Goal: Task Accomplishment & Management: Use online tool/utility

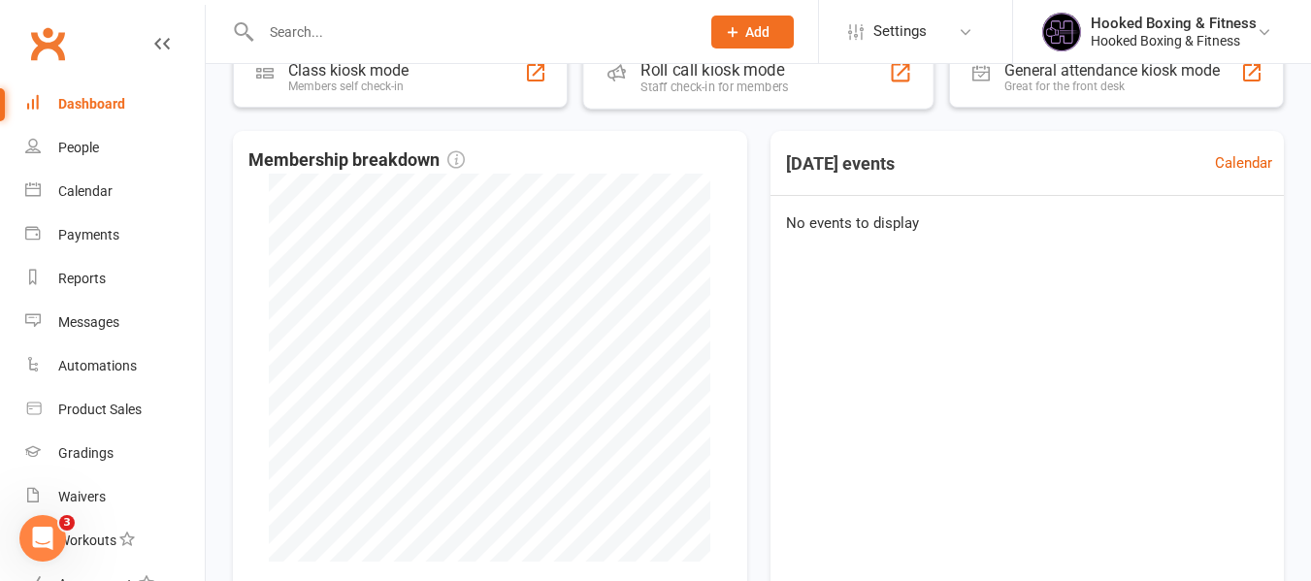
scroll to position [582, 0]
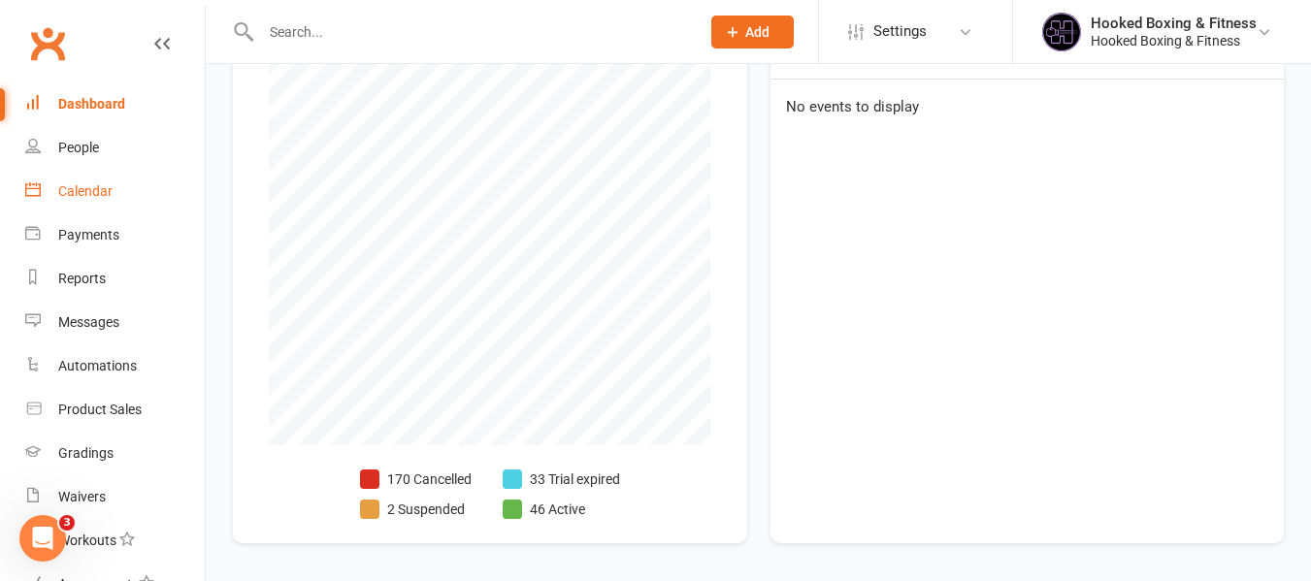
click at [112, 193] on div "Calendar" at bounding box center [85, 191] width 54 height 16
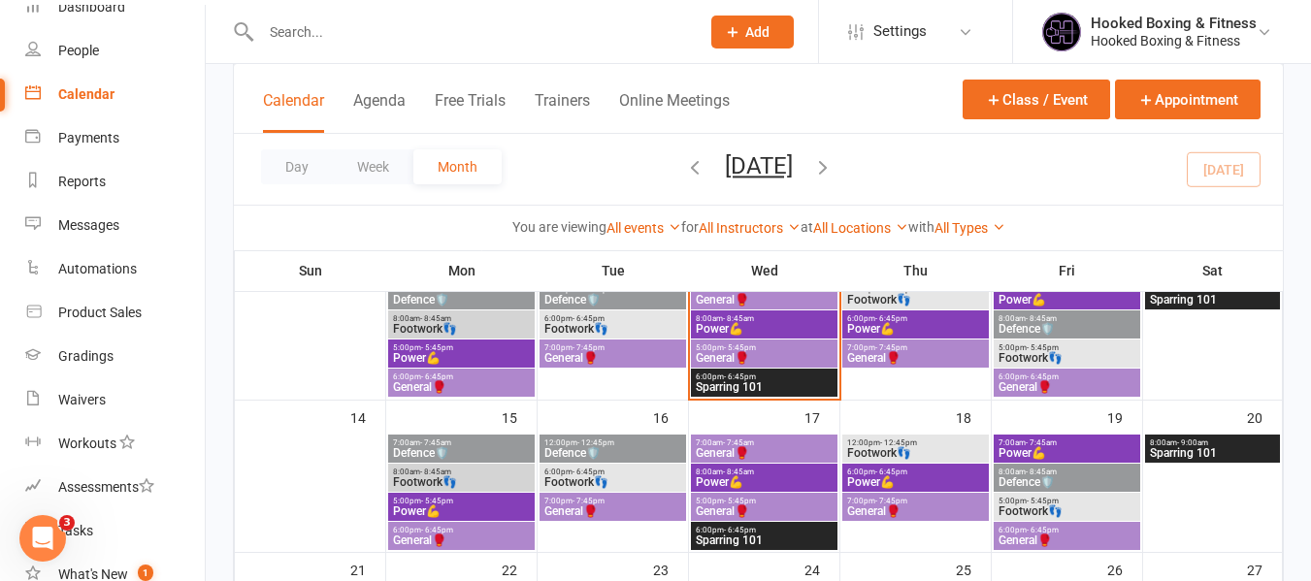
scroll to position [291, 0]
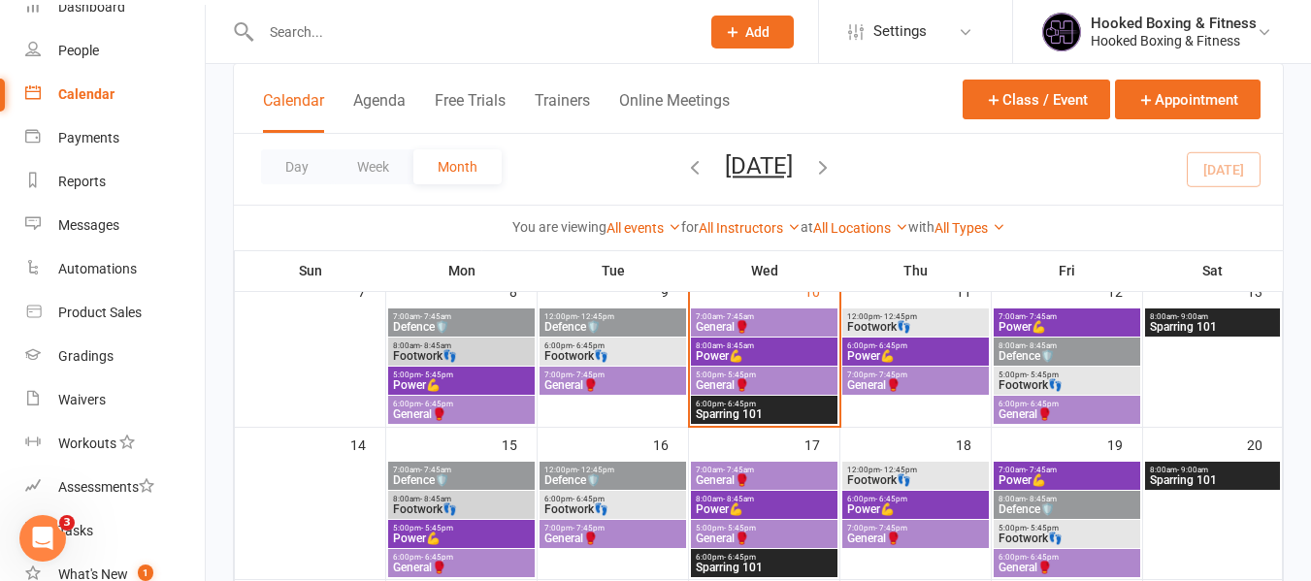
click at [773, 388] on span "General🥊" at bounding box center [764, 385] width 139 height 12
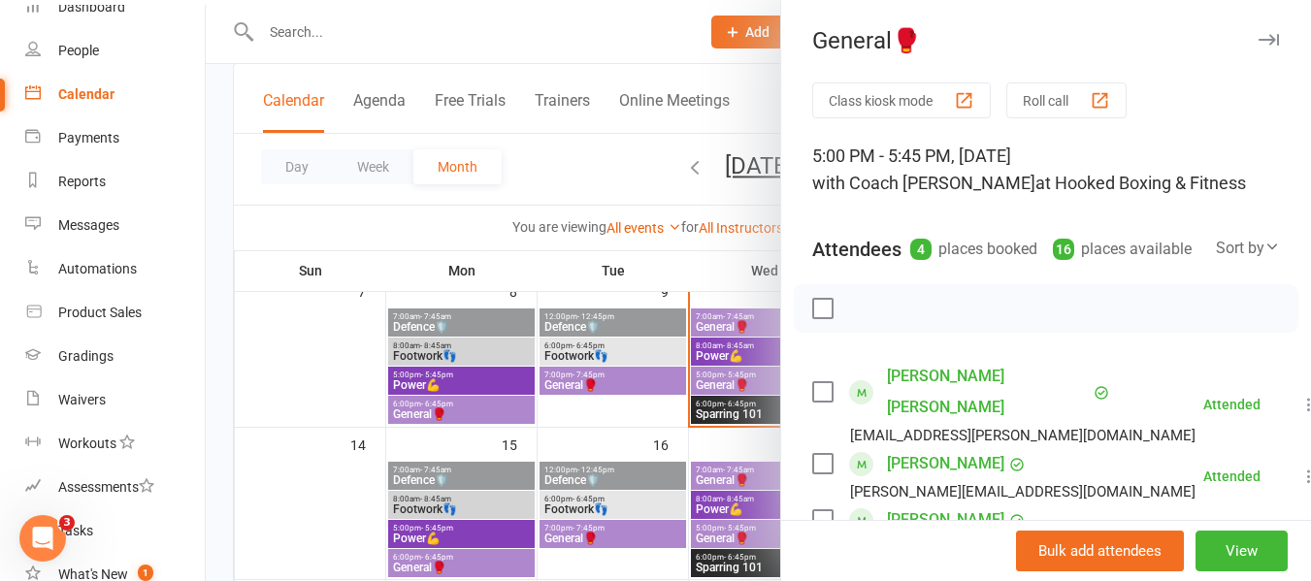
click at [705, 398] on div at bounding box center [758, 290] width 1105 height 581
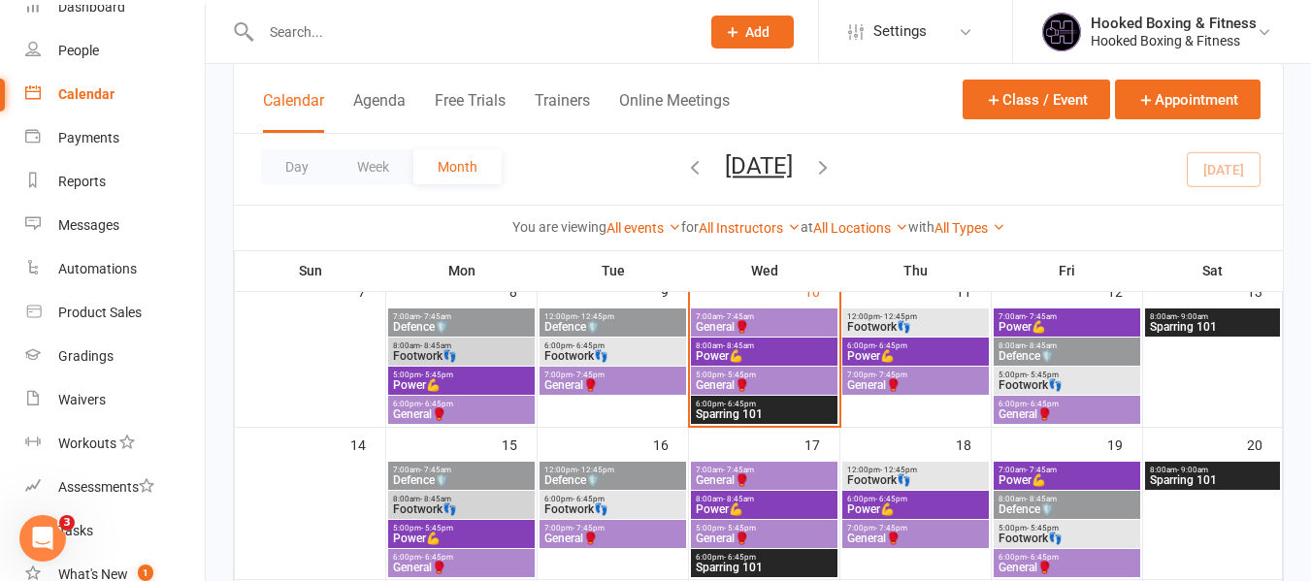
click at [775, 388] on span "General🥊" at bounding box center [764, 385] width 139 height 12
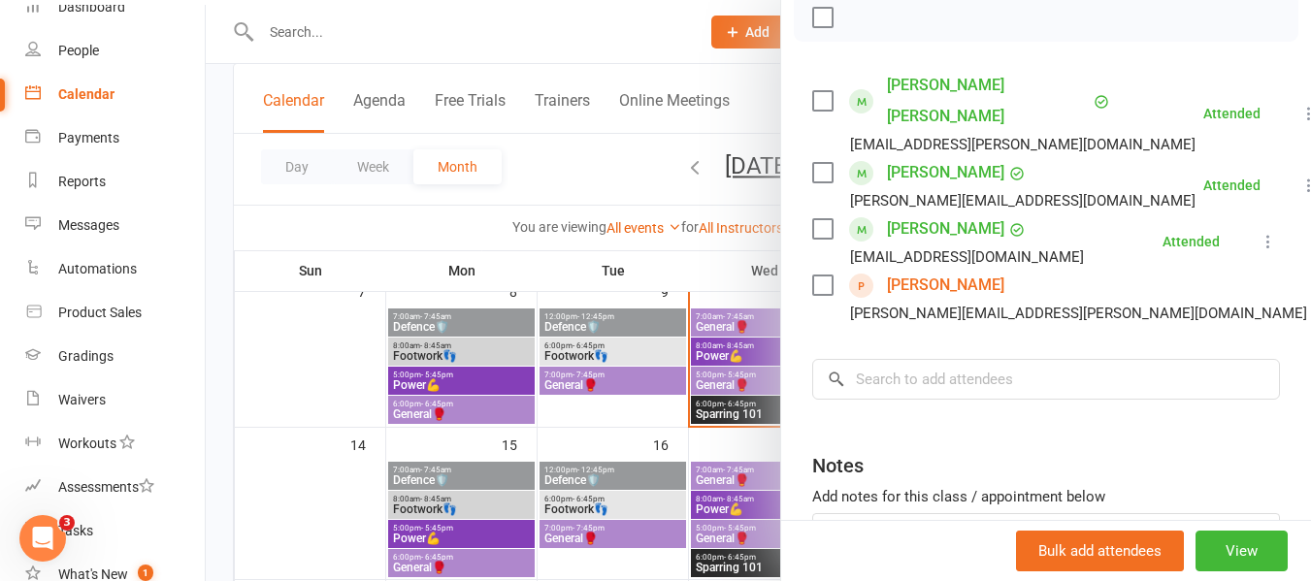
click at [727, 367] on div at bounding box center [758, 290] width 1105 height 581
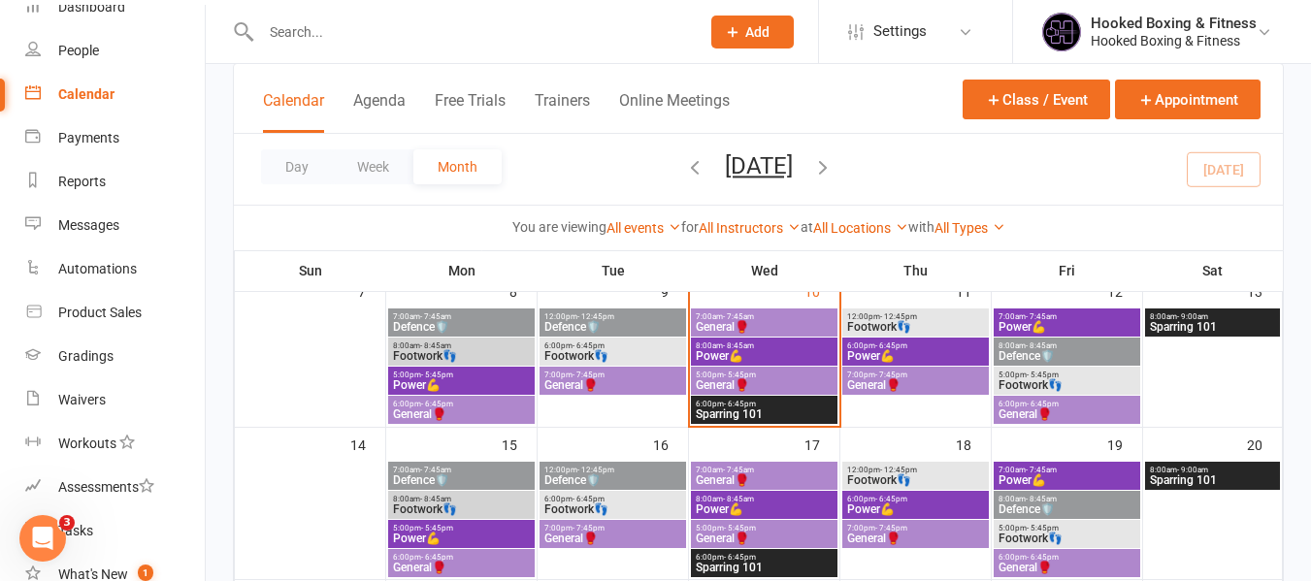
click at [743, 405] on span "- 6:45pm" at bounding box center [740, 404] width 32 height 9
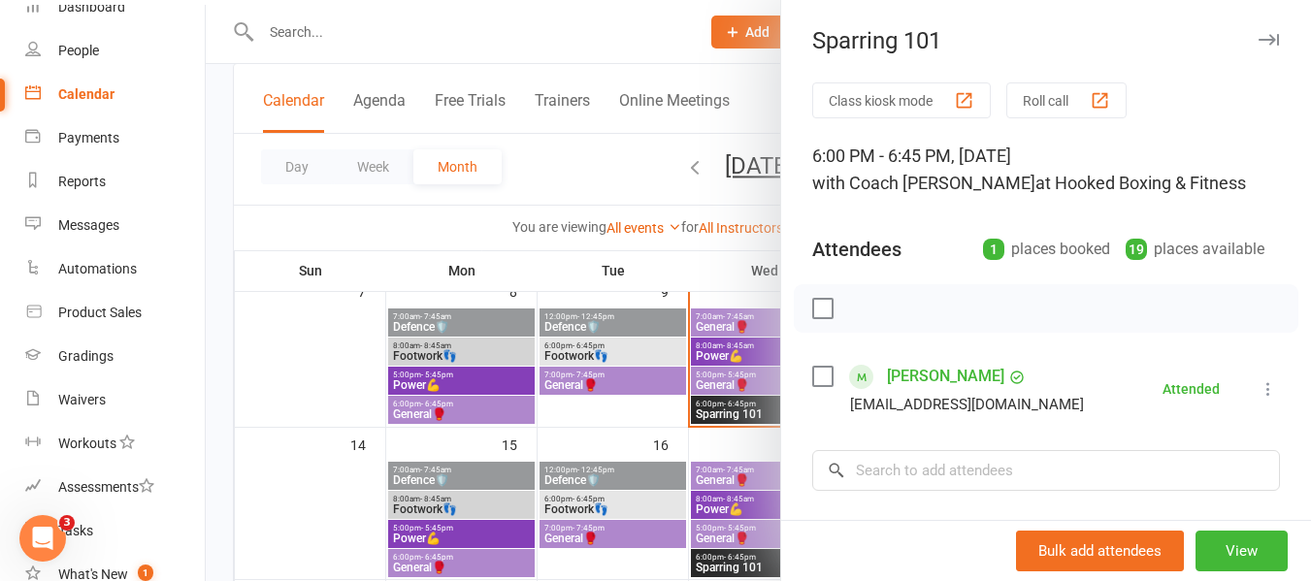
click at [714, 381] on div at bounding box center [758, 290] width 1105 height 581
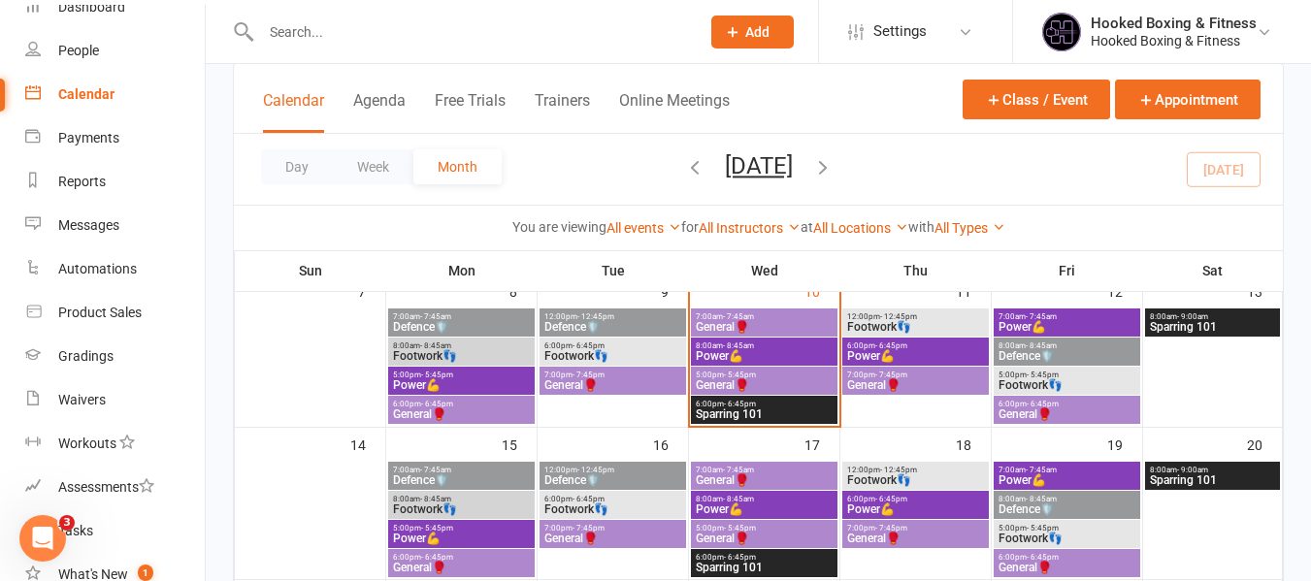
click at [742, 381] on span "General🥊" at bounding box center [764, 385] width 139 height 12
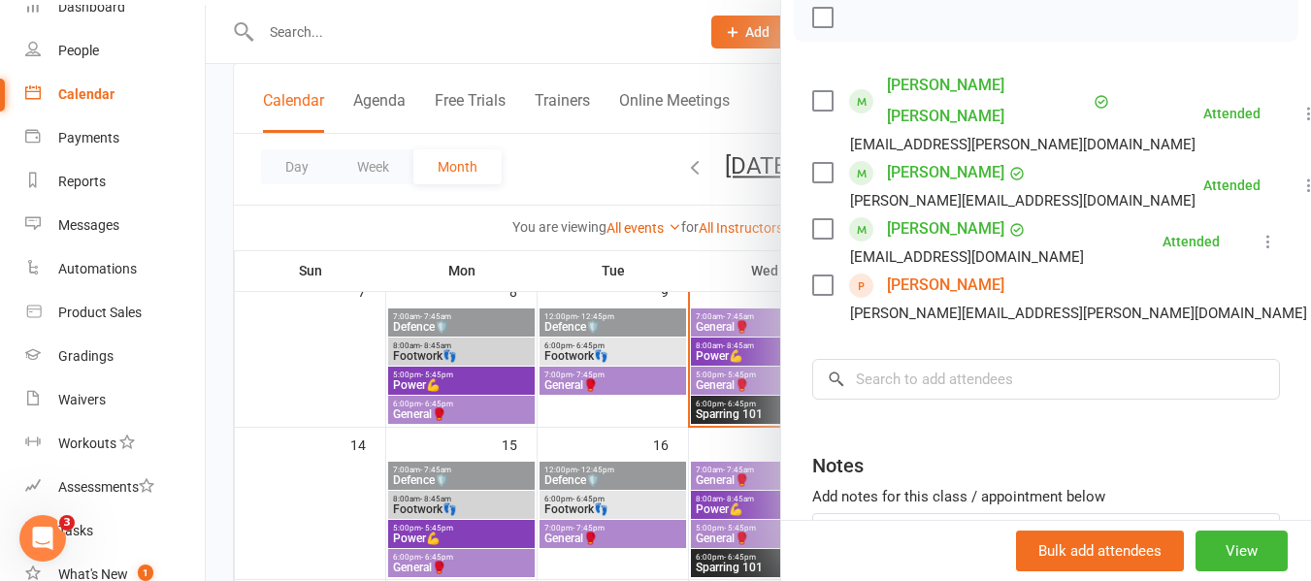
click at [708, 320] on div at bounding box center [758, 290] width 1105 height 581
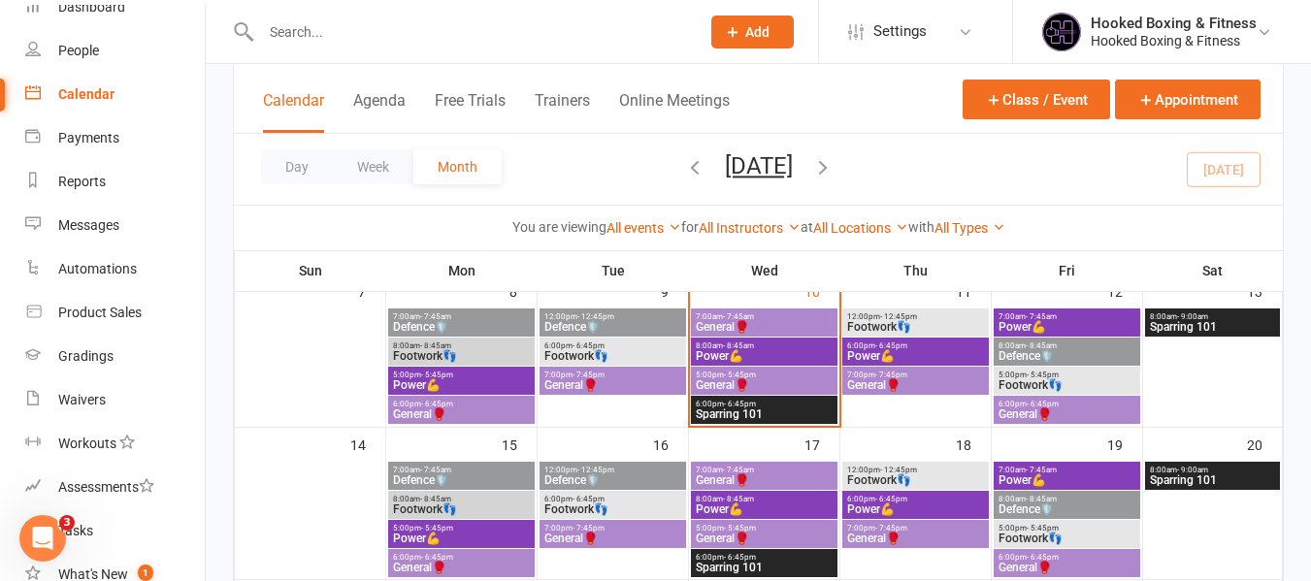
click at [768, 406] on span "6:00pm - 6:45pm" at bounding box center [764, 404] width 139 height 9
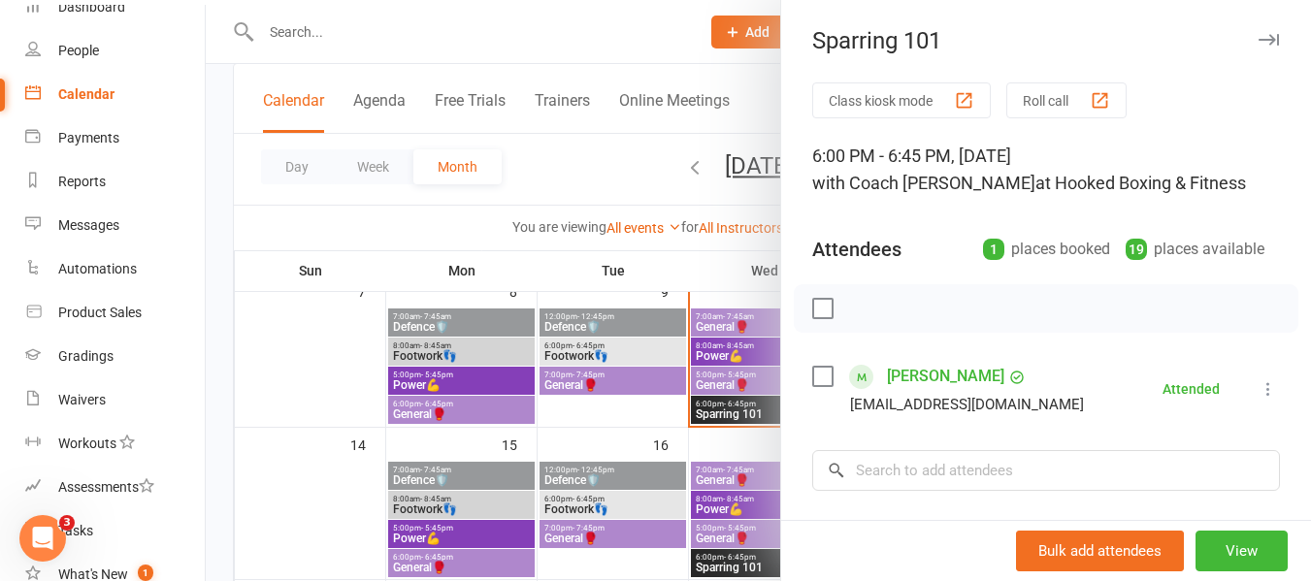
click at [618, 382] on div at bounding box center [758, 290] width 1105 height 581
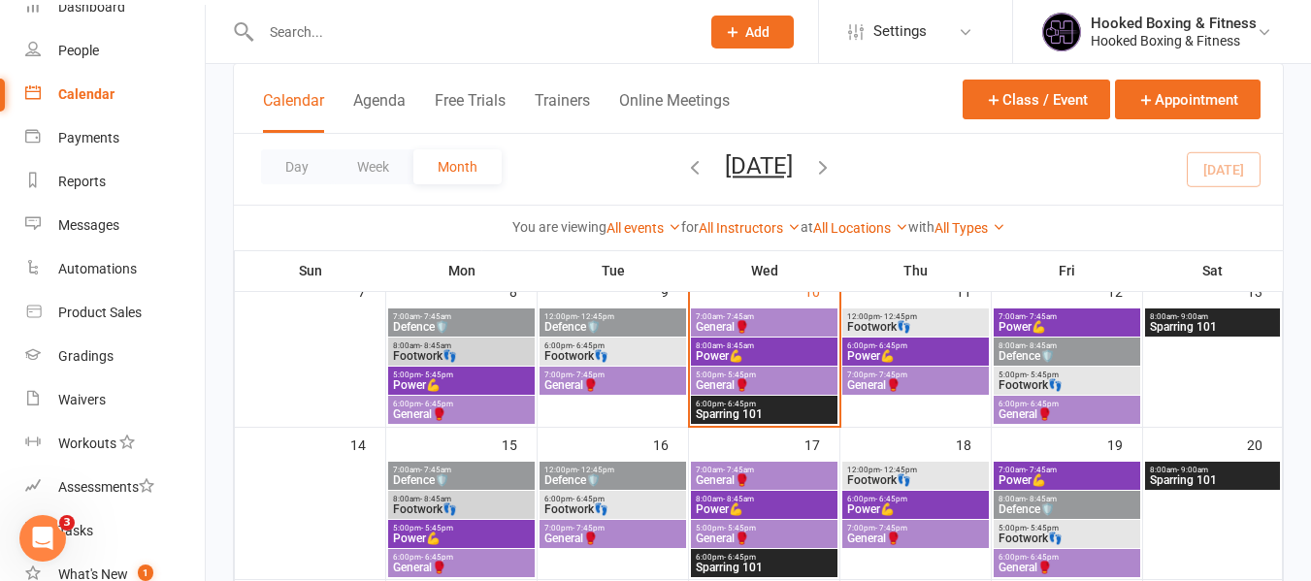
click at [618, 382] on span "General🥊" at bounding box center [613, 385] width 139 height 12
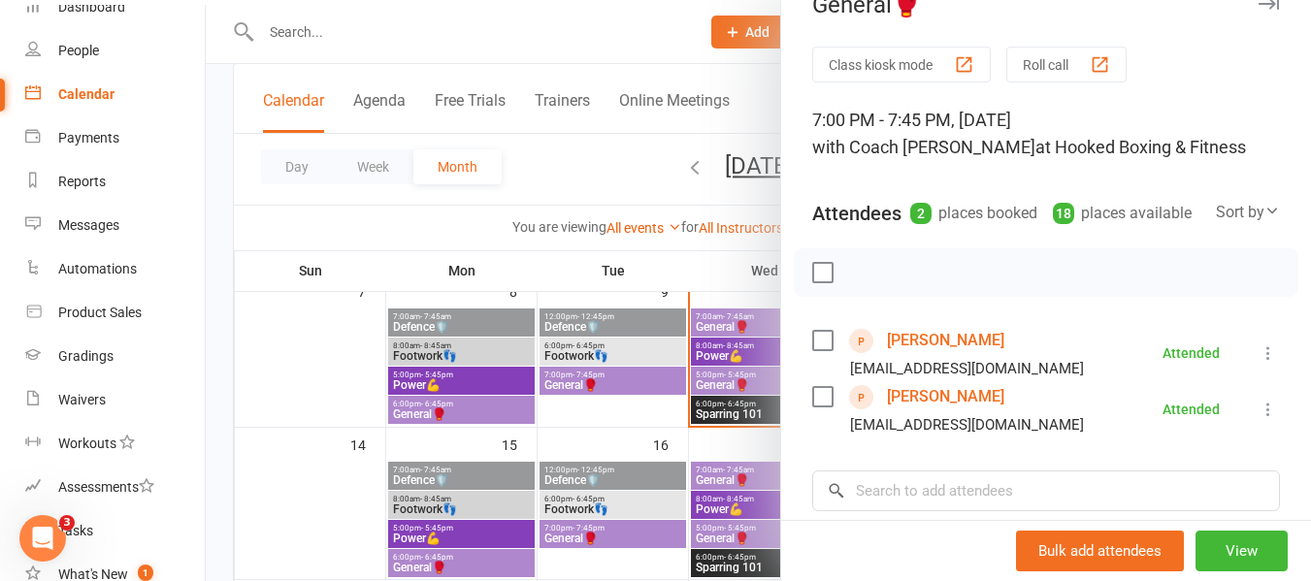
scroll to position [97, 0]
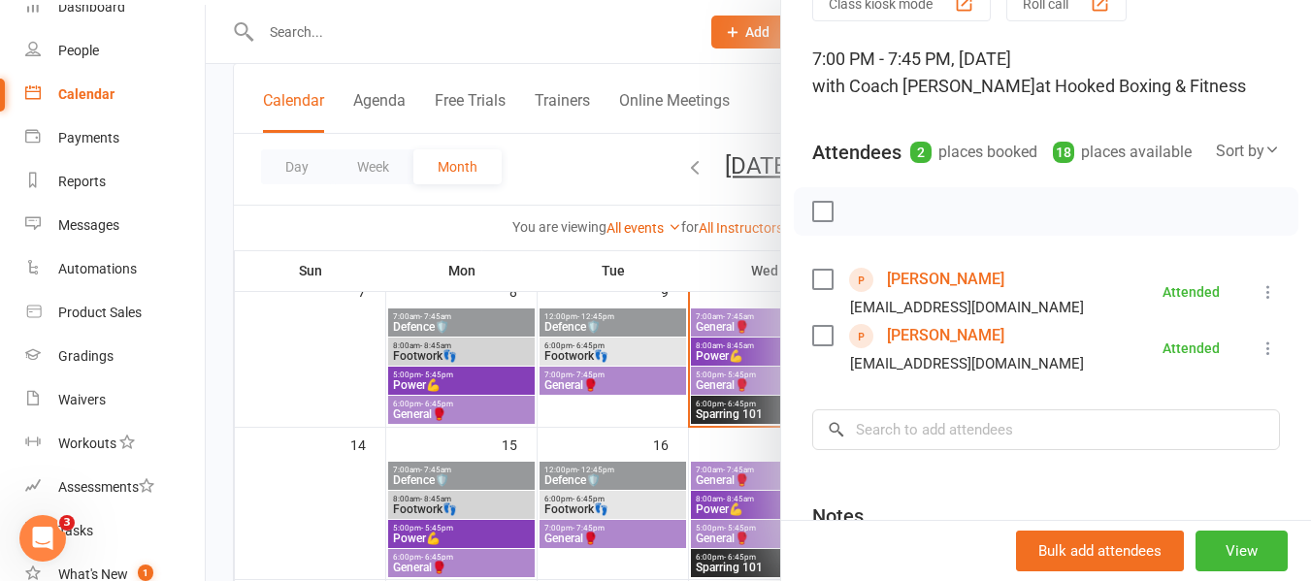
click at [943, 295] on link "[PERSON_NAME]" at bounding box center [945, 279] width 117 height 31
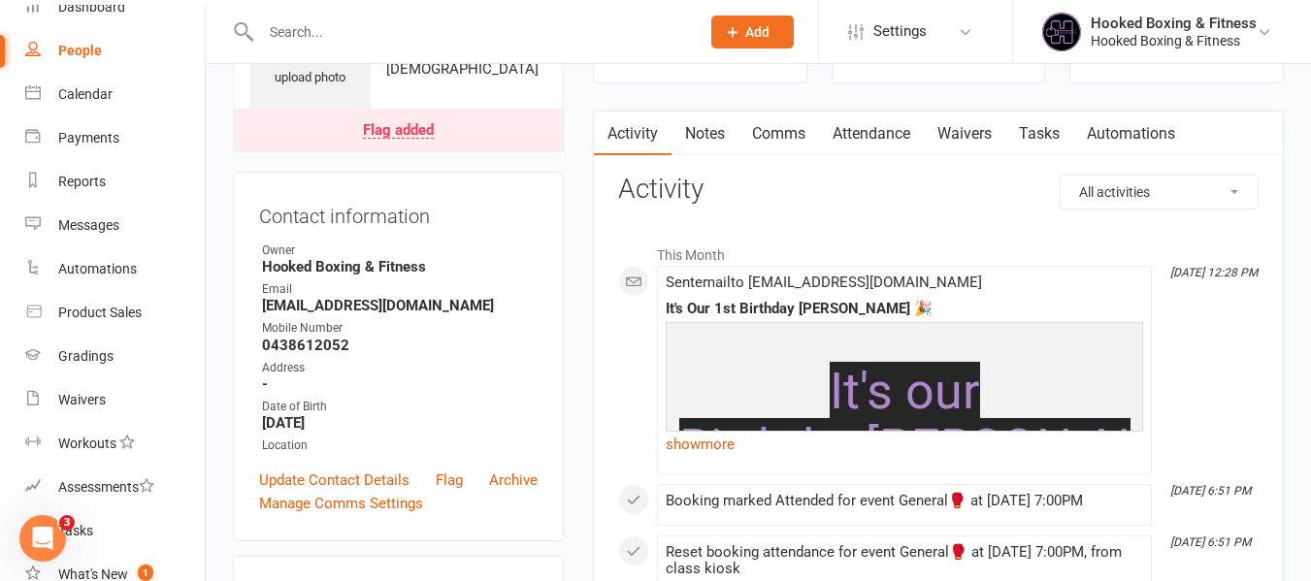
scroll to position [97, 0]
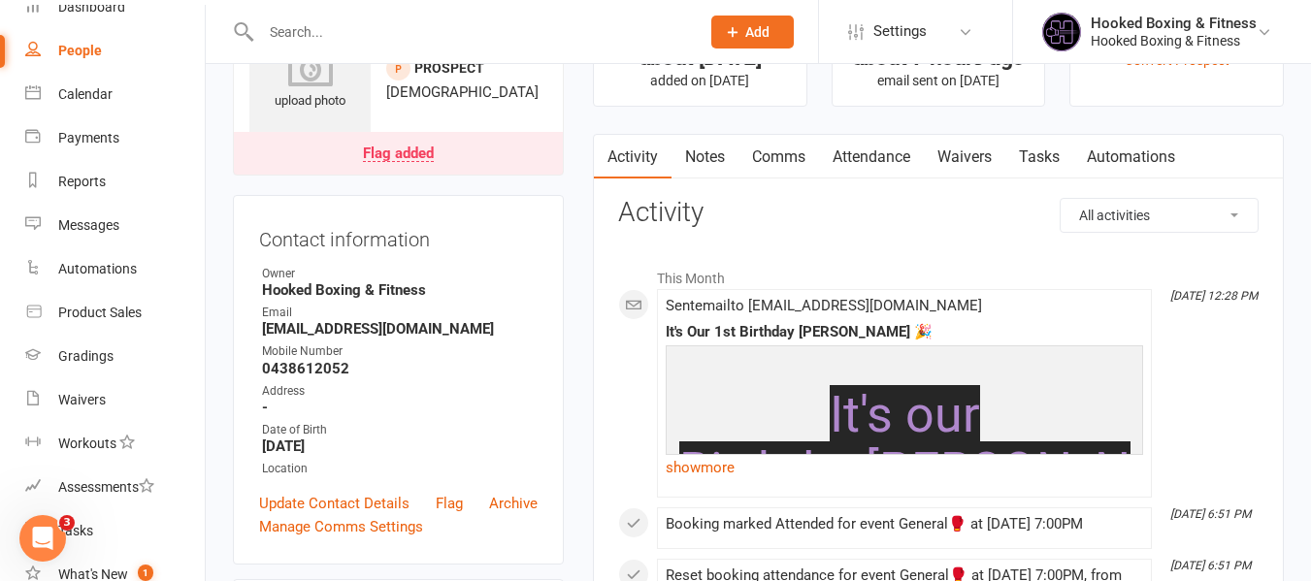
click at [1138, 143] on link "Automations" at bounding box center [1130, 157] width 115 height 45
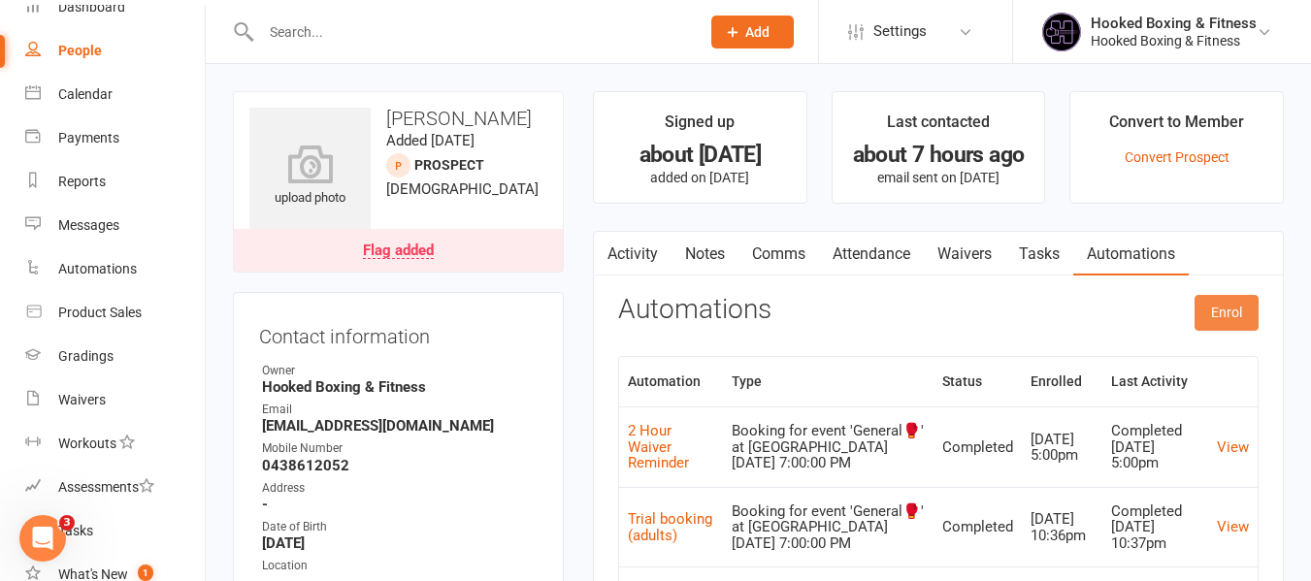
click at [1202, 309] on button "Enrol" at bounding box center [1227, 312] width 64 height 35
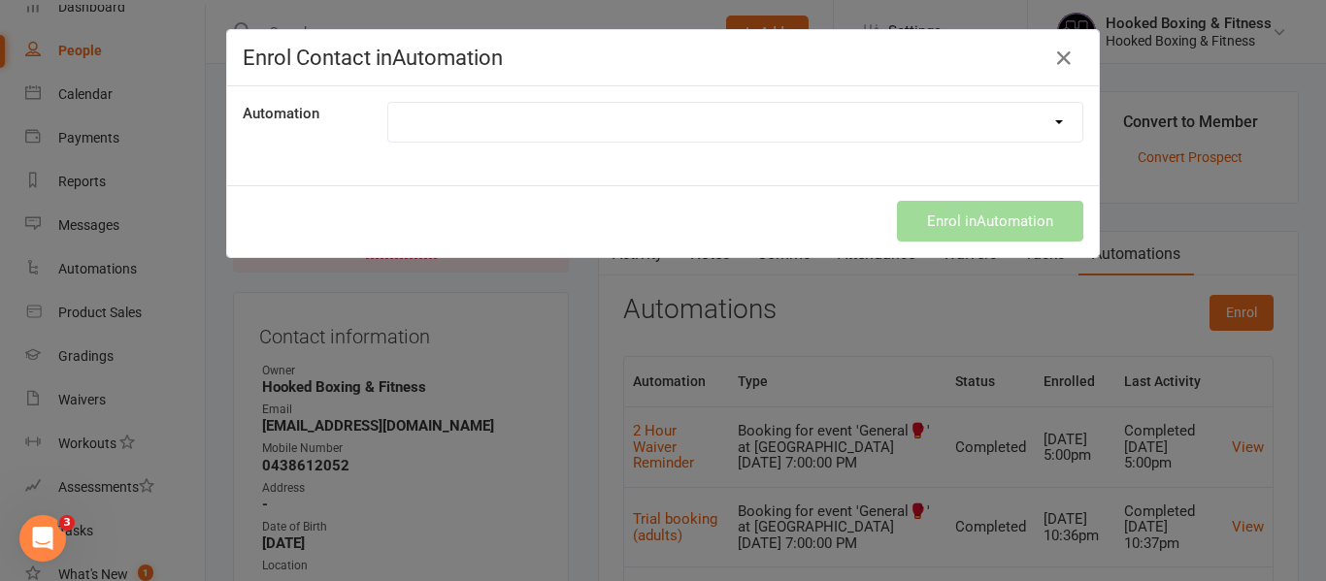
click at [671, 108] on select "100 Classes Attended! 14 Days Absent 2 Hour Waiver Reminder 2 hour waiver remin…" at bounding box center [735, 122] width 694 height 39
select select "7939"
click at [388, 103] on select "100 Classes Attended! 14 Days Absent 2 Hour Waiver Reminder 2 hour waiver remin…" at bounding box center [735, 122] width 694 height 39
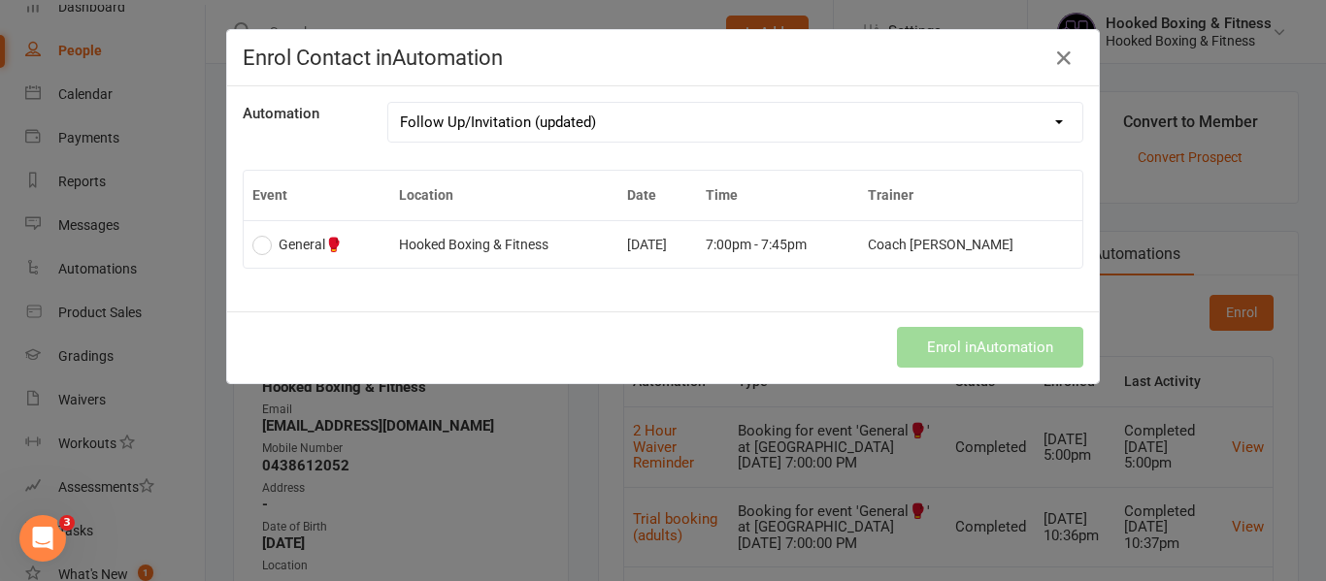
click at [642, 245] on td "[DATE]" at bounding box center [657, 244] width 79 height 48
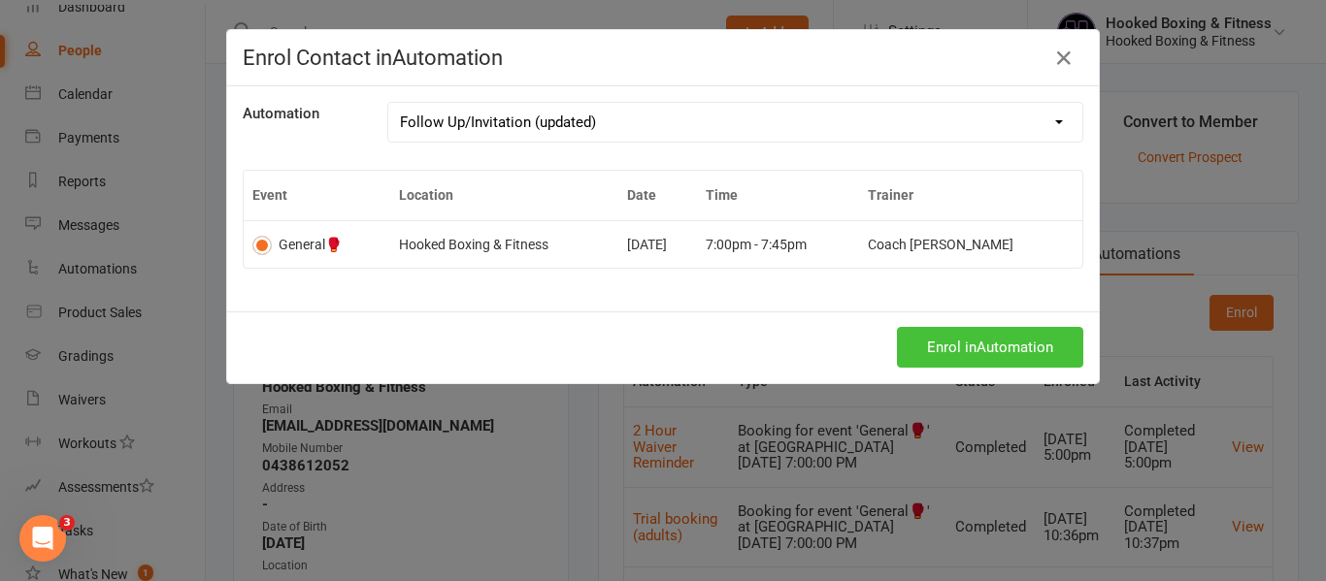
click at [975, 352] on button "Enrol in Automation" at bounding box center [990, 347] width 186 height 41
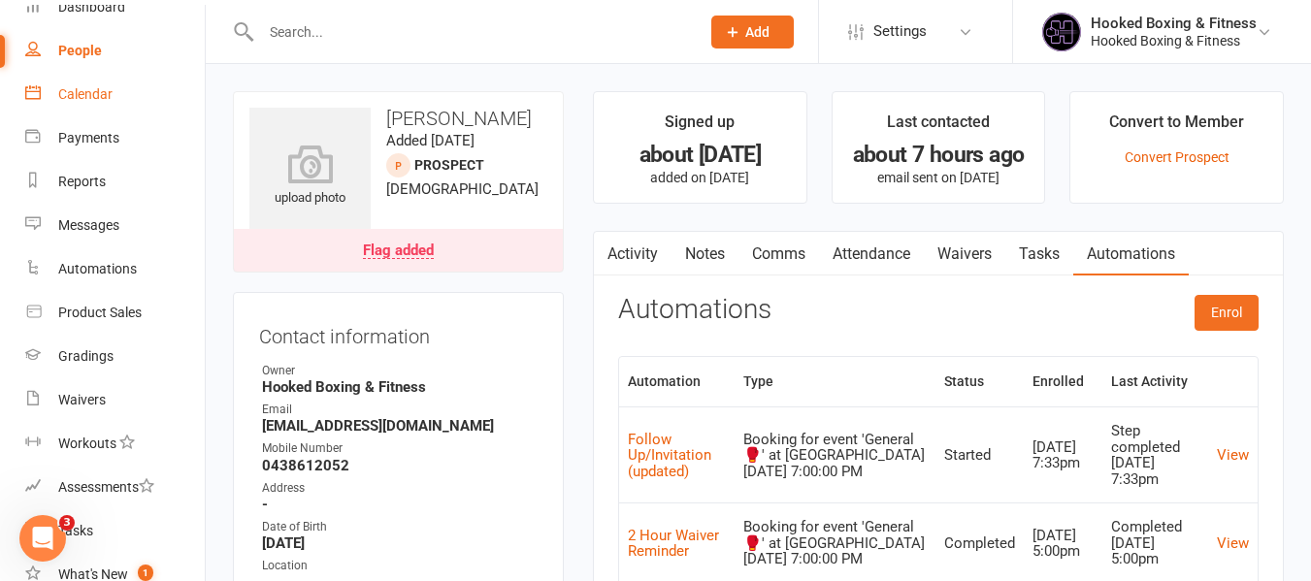
click at [108, 91] on div "Calendar" at bounding box center [85, 94] width 54 height 16
click at [636, 316] on h3 "Automations" at bounding box center [694, 310] width 153 height 30
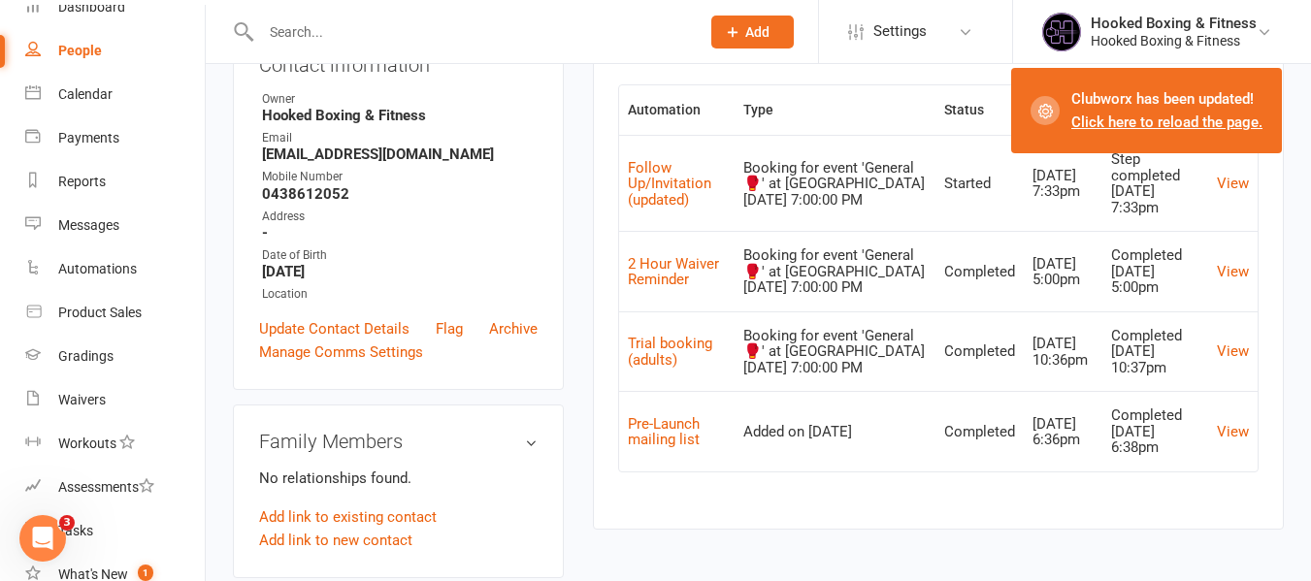
scroll to position [291, 0]
